Goal: Task Accomplishment & Management: Complete application form

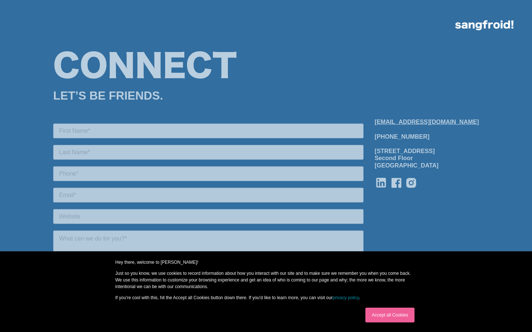
scroll to position [7, 0]
click at [389, 315] on link "Accept all Cookies" at bounding box center [389, 315] width 49 height 15
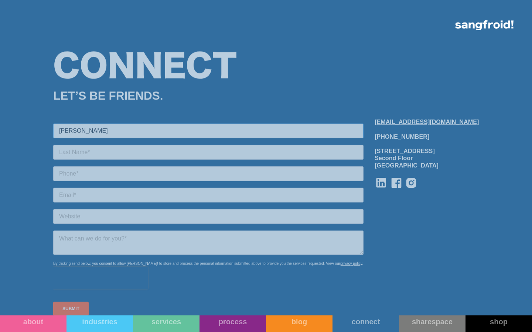
type input "Brenda Cruz"
type input "2172935505"
type input "b.cruz@virtualhelppartner.com"
type input "Virtual Help Partner"
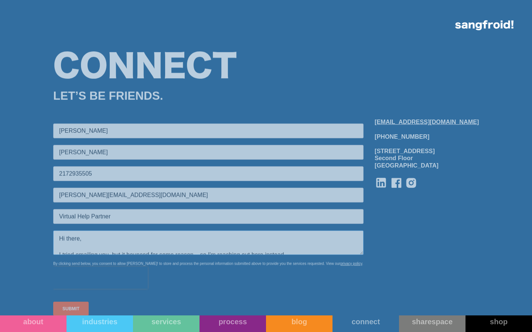
scroll to position [52, 0]
type textarea "Hi there, I tried emailing you, but it bounced for some reason... so I'm reachi…"
click at [71, 309] on input "SUBMIT" at bounding box center [70, 309] width 35 height 14
